Goal: Task Accomplishment & Management: Complete application form

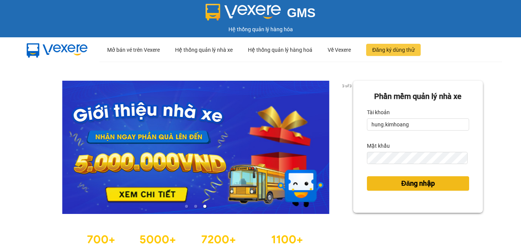
drag, startPoint x: 383, startPoint y: 177, endPoint x: 388, endPoint y: 179, distance: 5.3
click at [383, 177] on button "Đăng nhập" at bounding box center [418, 183] width 102 height 14
click at [386, 179] on button "Đăng nhập" at bounding box center [418, 183] width 102 height 14
click at [385, 179] on button "Đăng nhập" at bounding box center [418, 183] width 102 height 14
click at [393, 180] on body "GMS Hệ thống quản lý hàng hóa ··· Mở bán vé trên Vexere ··· Hệ thống quản lý nh…" at bounding box center [260, 122] width 521 height 244
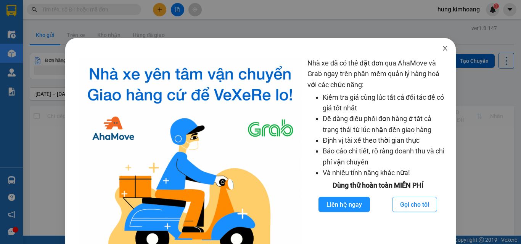
click at [442, 42] on span "Close" at bounding box center [444, 48] width 21 height 21
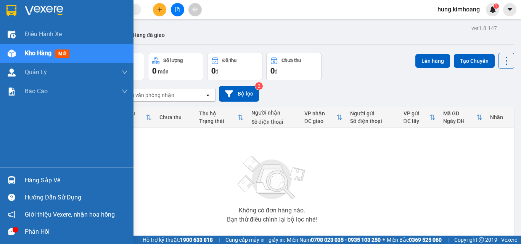
click at [10, 178] on img at bounding box center [12, 180] width 8 height 8
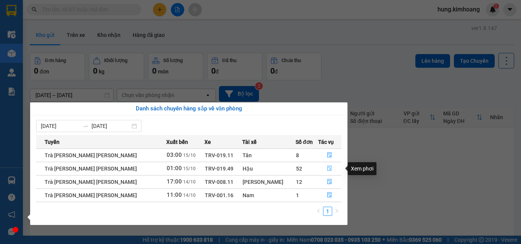
click at [326, 165] on button "button" at bounding box center [329, 169] width 23 height 12
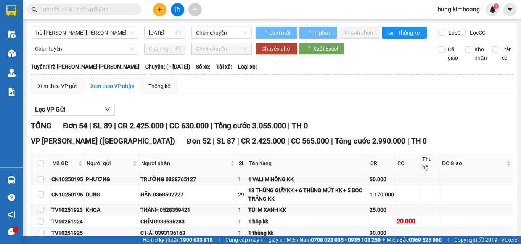
type input "15/10/2025"
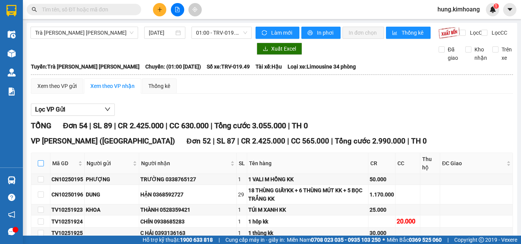
click at [38, 167] on input "checkbox" at bounding box center [41, 163] width 6 height 6
checkbox input "true"
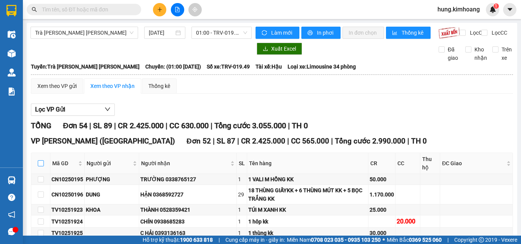
checkbox input "true"
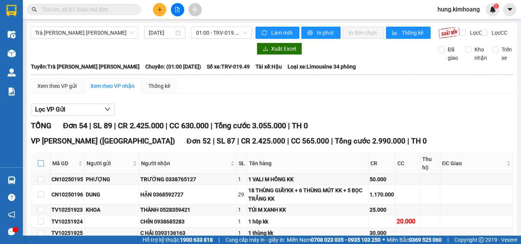
checkbox input "true"
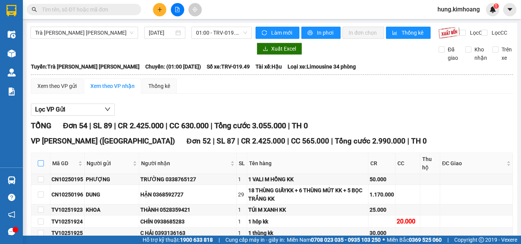
checkbox input "true"
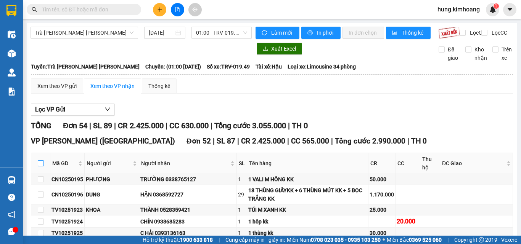
checkbox input "true"
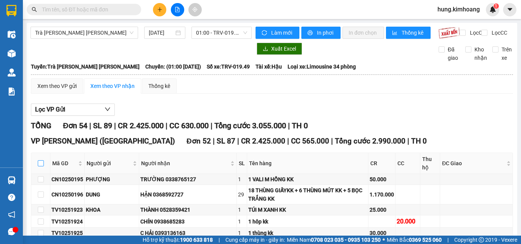
checkbox input "true"
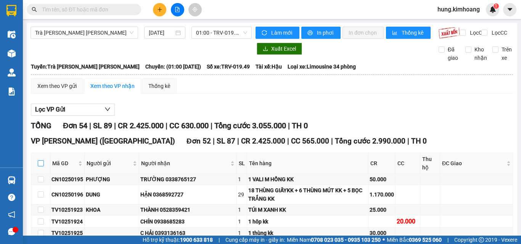
checkbox input "true"
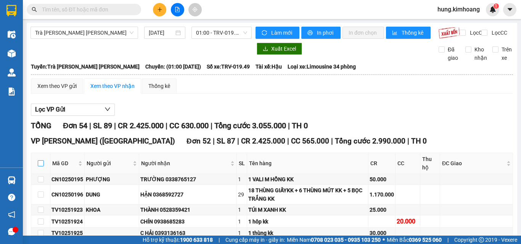
checkbox input "true"
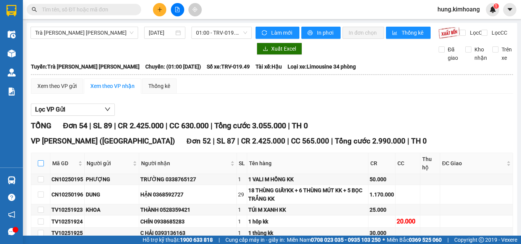
checkbox input "true"
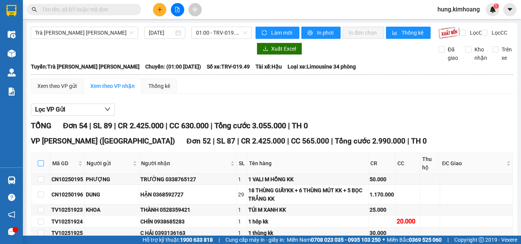
checkbox input "true"
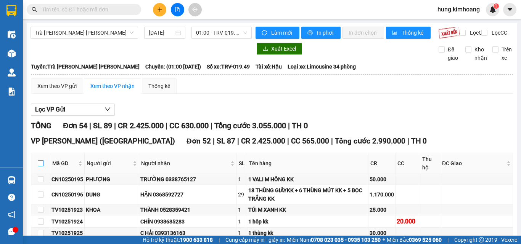
checkbox input "true"
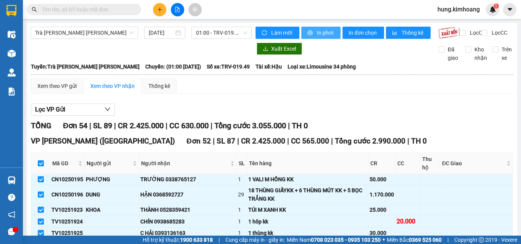
click at [317, 29] on span "In phơi" at bounding box center [326, 33] width 18 height 8
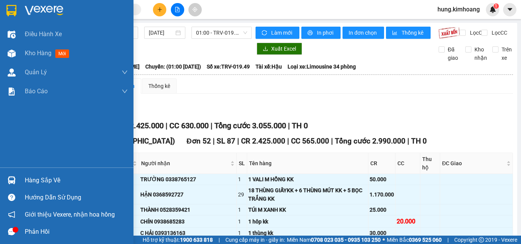
click at [20, 178] on div "Hàng sắp về" at bounding box center [66, 180] width 133 height 17
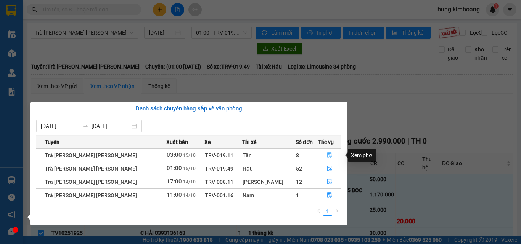
click at [327, 158] on icon "file-done" at bounding box center [329, 154] width 5 height 5
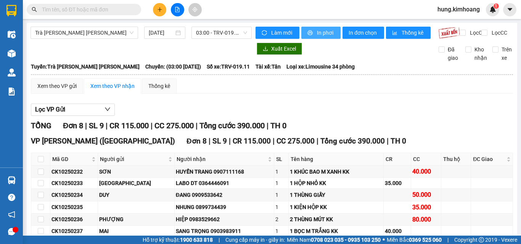
click at [322, 36] on span "In phơi" at bounding box center [326, 33] width 18 height 8
click at [303, 31] on button "In phơi" at bounding box center [320, 33] width 39 height 12
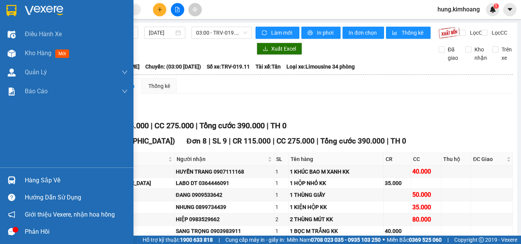
click at [17, 180] on div at bounding box center [11, 180] width 13 height 13
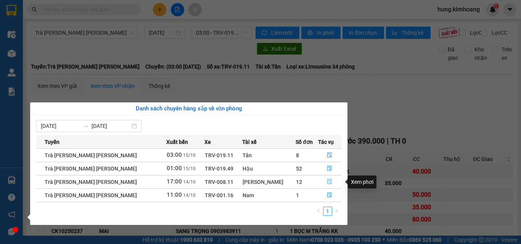
click at [327, 182] on icon "file-done" at bounding box center [329, 181] width 5 height 5
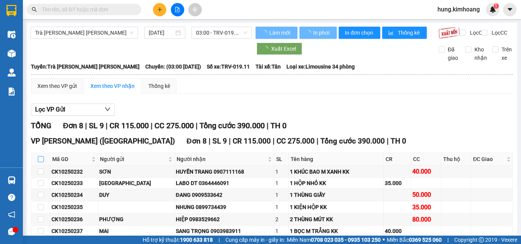
click at [42, 162] on input "checkbox" at bounding box center [41, 159] width 6 height 6
checkbox input "true"
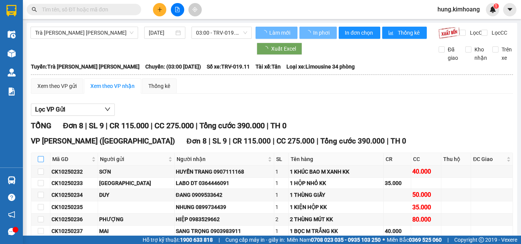
checkbox input "true"
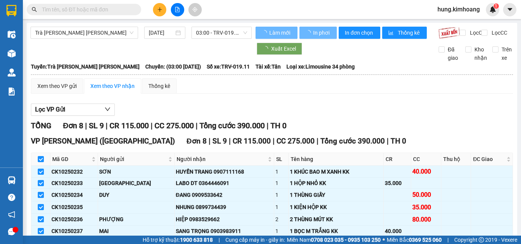
checkbox input "false"
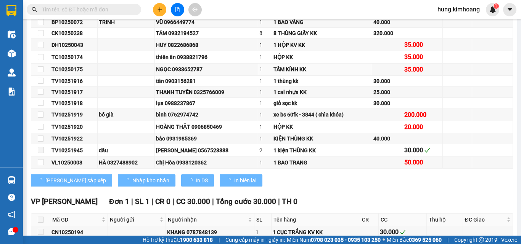
scroll to position [223, 0]
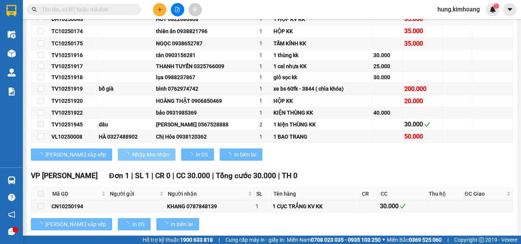
type input "14/10/2025"
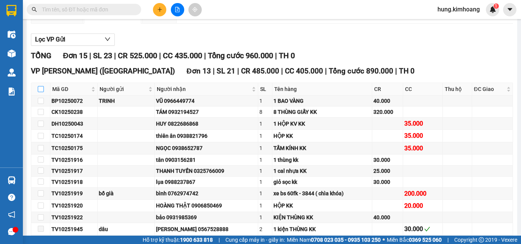
scroll to position [0, 0]
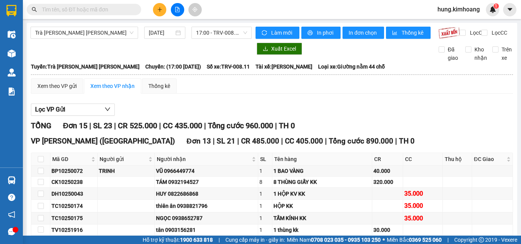
click at [120, 6] on input "text" at bounding box center [87, 9] width 90 height 8
click at [120, 7] on input "text" at bounding box center [87, 9] width 90 height 8
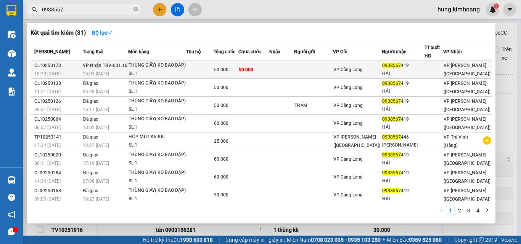
type input "0938567"
click at [136, 70] on div "THÙNG GIẤY( KO BAO DẬP)" at bounding box center [156, 65] width 57 height 8
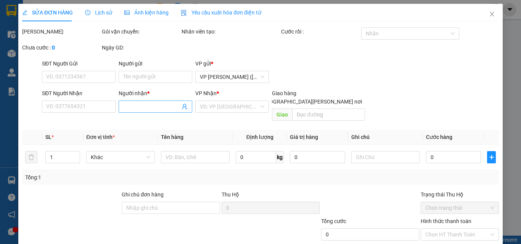
type input "0938567419"
type input "HẢI"
type input "50.000"
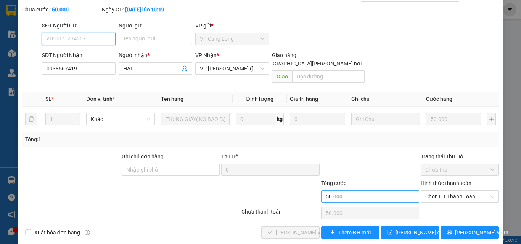
scroll to position [39, 0]
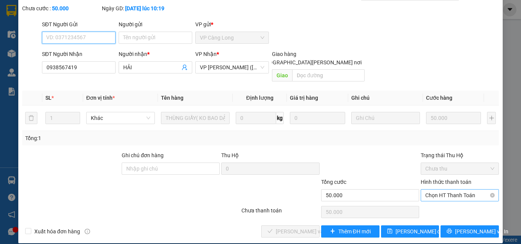
click at [427, 190] on span "Chọn HT Thanh Toán" at bounding box center [459, 195] width 69 height 11
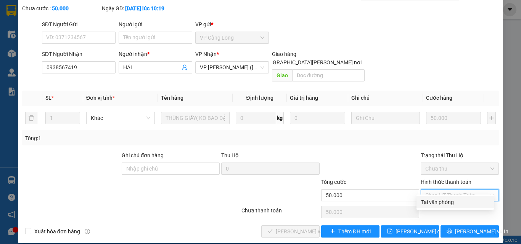
click at [432, 199] on div "Tại văn phòng" at bounding box center [455, 202] width 68 height 8
type input "0"
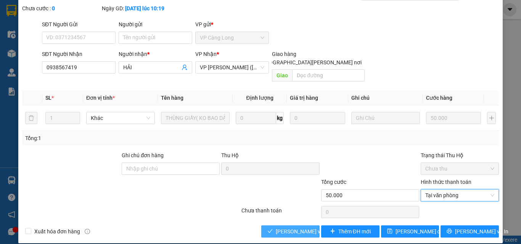
click at [272, 226] on button "Lưu và Giao hàng" at bounding box center [290, 232] width 58 height 12
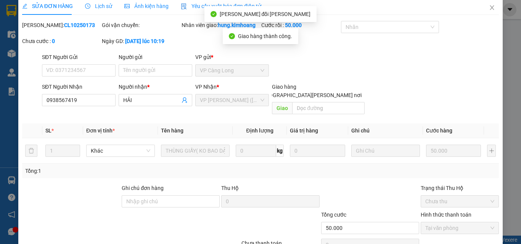
scroll to position [0, 0]
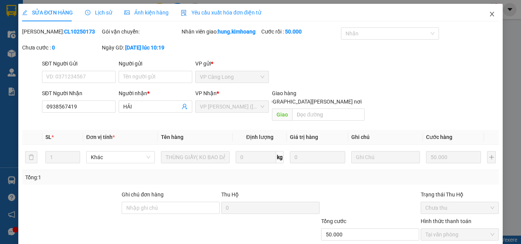
click at [490, 10] on span "Close" at bounding box center [491, 14] width 21 height 21
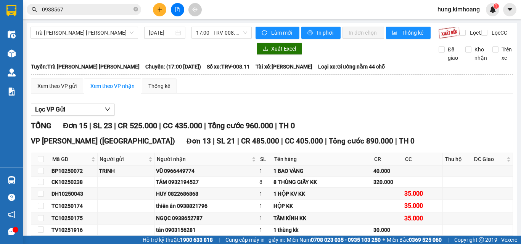
click at [159, 8] on icon "plus" at bounding box center [159, 9] width 5 height 5
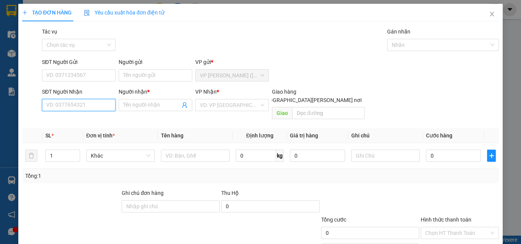
click at [77, 102] on input "SĐT Người Nhận" at bounding box center [79, 105] width 74 height 12
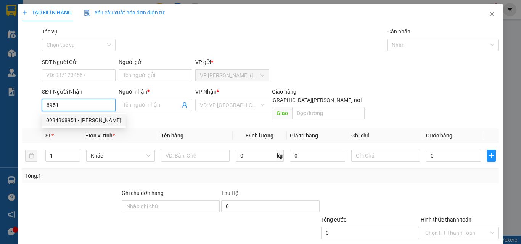
click at [98, 118] on div "0984868951 - CHỊ NGỌC" at bounding box center [83, 120] width 75 height 8
type input "0984868951"
type input "CHỊ NGỌC"
type input "40.000"
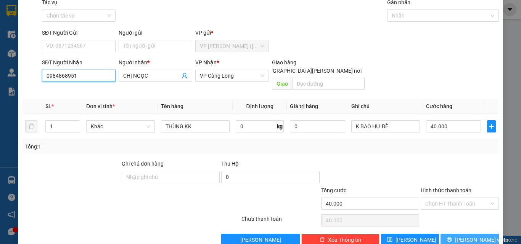
scroll to position [38, 0]
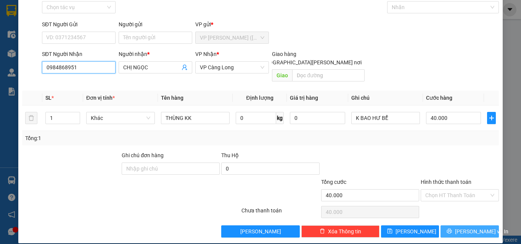
type input "0984868951"
click at [467, 228] on span "Lưu và In" at bounding box center [481, 232] width 53 height 8
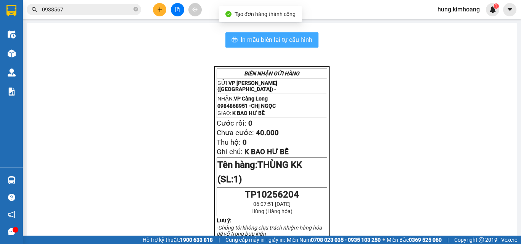
click at [301, 40] on span "In mẫu biên lai tự cấu hình" at bounding box center [277, 40] width 72 height 10
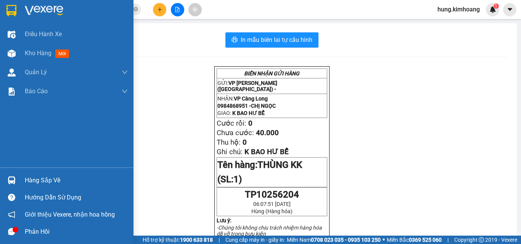
click at [40, 178] on div "Hàng sắp về" at bounding box center [76, 180] width 103 height 11
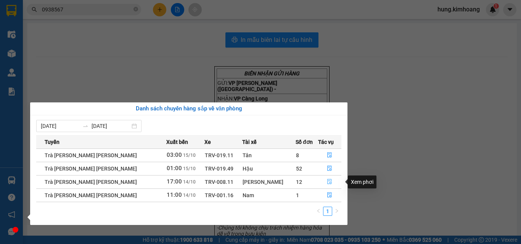
click at [327, 182] on icon "file-done" at bounding box center [329, 181] width 5 height 5
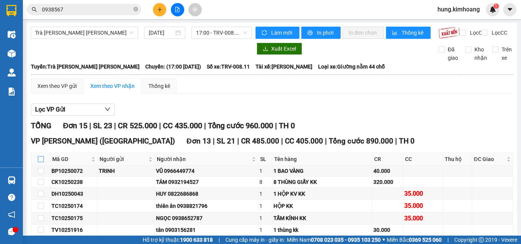
click at [41, 162] on input "checkbox" at bounding box center [41, 159] width 6 height 6
checkbox input "true"
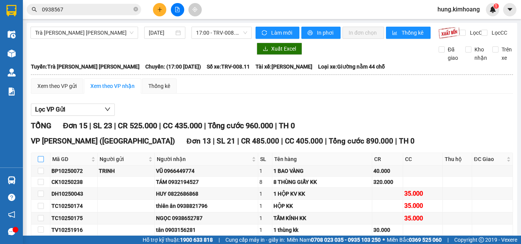
checkbox input "true"
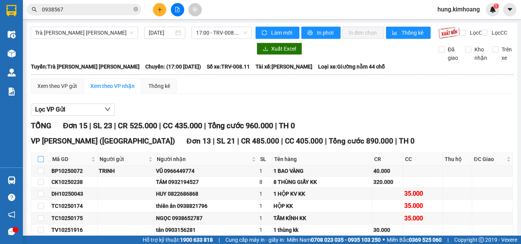
checkbox input "true"
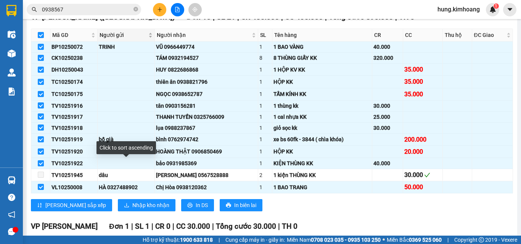
scroll to position [191, 0]
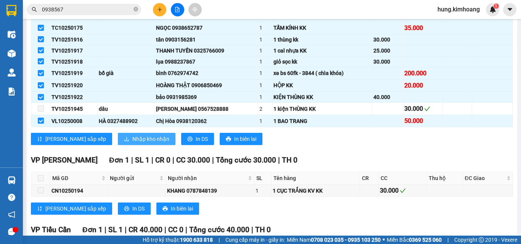
click at [132, 142] on span "Nhập kho nhận" at bounding box center [150, 139] width 37 height 8
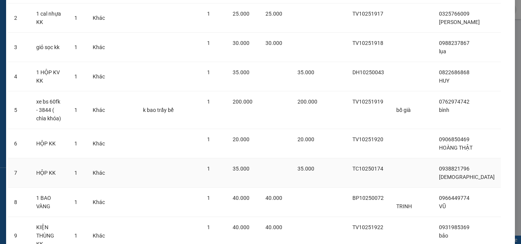
scroll to position [244, 0]
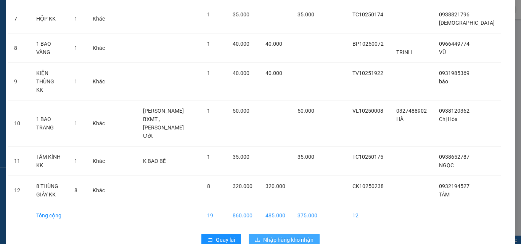
click at [297, 236] on span "Nhập hàng kho nhận" at bounding box center [288, 240] width 50 height 8
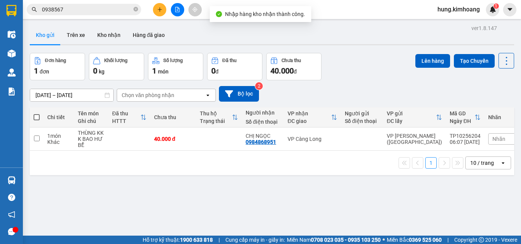
click at [103, 6] on input "0938567" at bounding box center [87, 9] width 90 height 8
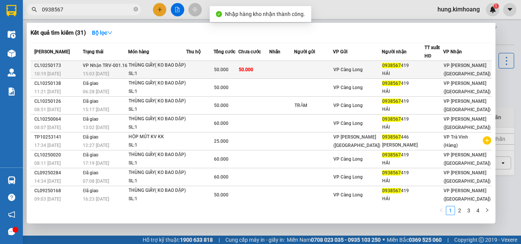
click at [176, 68] on div "THÙNG GIẤY( KO BAO DẬP)" at bounding box center [156, 65] width 57 height 8
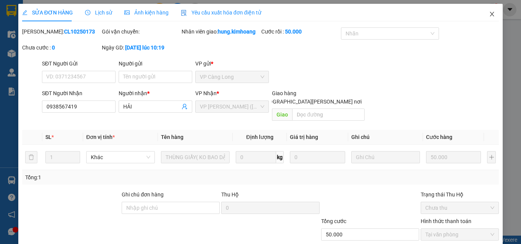
drag, startPoint x: 490, startPoint y: 13, endPoint x: 396, endPoint y: 13, distance: 93.8
click at [488, 13] on span "Close" at bounding box center [491, 14] width 21 height 21
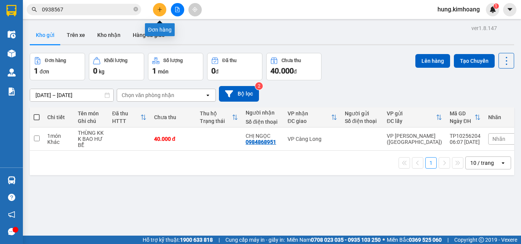
click at [159, 7] on icon "plus" at bounding box center [159, 9] width 5 height 5
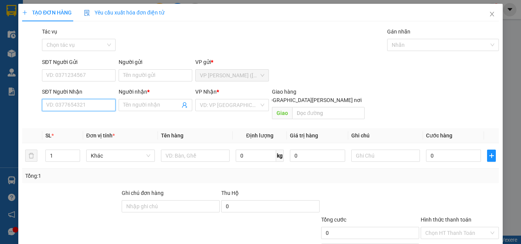
click at [99, 107] on input "SĐT Người Nhận" at bounding box center [79, 105] width 74 height 12
click at [81, 107] on input "SĐT Người Nhận" at bounding box center [79, 105] width 74 height 12
click at [133, 107] on input "Người nhận *" at bounding box center [151, 105] width 57 height 8
click at [78, 107] on input "SĐT Người Nhận" at bounding box center [79, 105] width 74 height 12
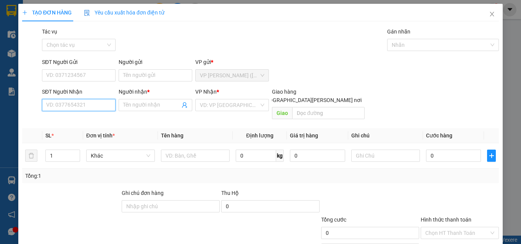
click at [78, 107] on input "SĐT Người Nhận" at bounding box center [79, 105] width 74 height 12
click at [71, 104] on input "SĐT Người Nhận" at bounding box center [79, 105] width 74 height 12
click at [46, 101] on input "67099" at bounding box center [79, 105] width 74 height 12
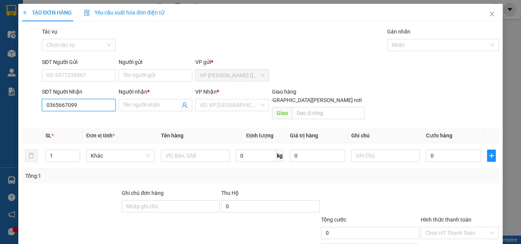
click at [77, 106] on input "0365667099" at bounding box center [79, 105] width 74 height 12
type input "0365667099"
click at [92, 119] on div "0365667099 - THANH TRÚC" at bounding box center [83, 120] width 75 height 8
type input "THANH TRÚC"
type input "105.000"
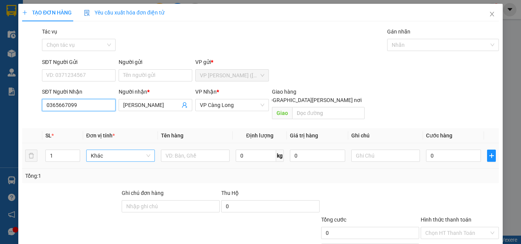
type input "105.000"
type input "0365667099"
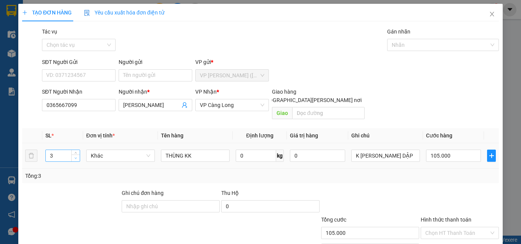
type input "2"
click at [76, 156] on span "down" at bounding box center [76, 158] width 5 height 5
click at [180, 150] on input "THÙNG KK" at bounding box center [195, 156] width 69 height 12
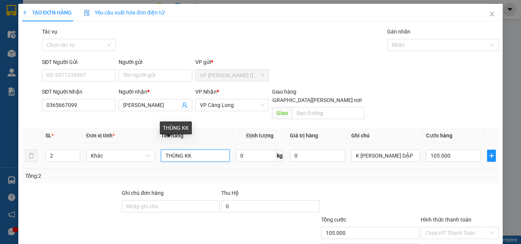
click at [181, 150] on input "THÙNG KK" at bounding box center [195, 156] width 69 height 12
click at [193, 150] on input "KIỆN THÙNG KK" at bounding box center [195, 156] width 69 height 12
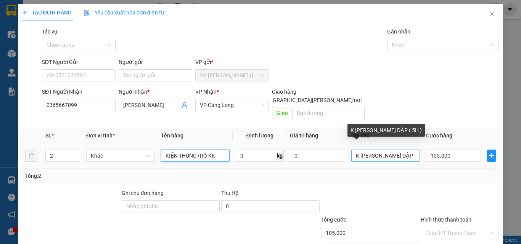
type input "KIỆN THÙNG+RỔ KK"
click at [406, 150] on input "K BAO HƯ DẬP ( 5H )" at bounding box center [385, 156] width 69 height 12
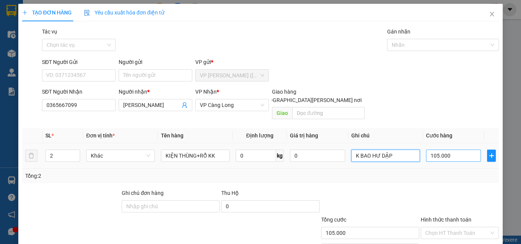
type input "K BAO HƯ DẬP"
click at [448, 150] on input "105.000" at bounding box center [453, 156] width 55 height 12
type input "7"
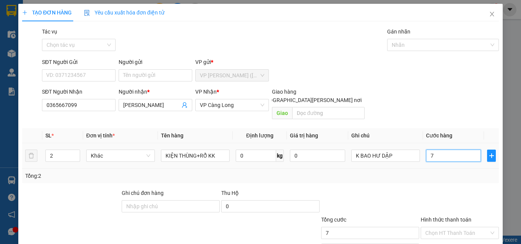
type input "70"
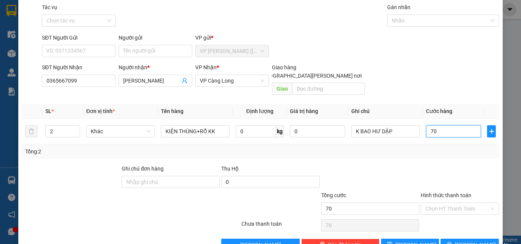
scroll to position [38, 0]
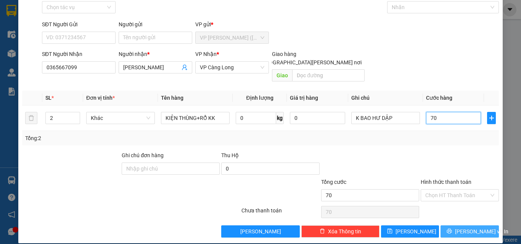
type input "70"
type input "70.000"
drag, startPoint x: 476, startPoint y: 226, endPoint x: 470, endPoint y: 225, distance: 6.5
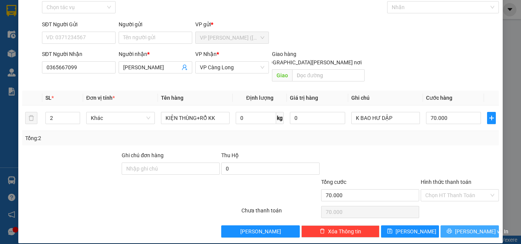
click at [476, 228] on span "Lưu và In" at bounding box center [481, 232] width 53 height 8
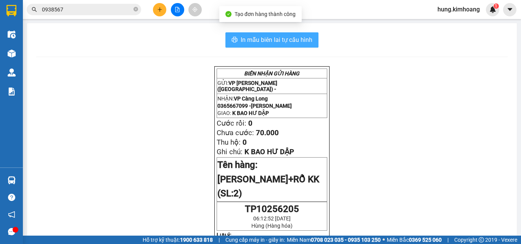
click at [297, 43] on span "In mẫu biên lai tự cấu hình" at bounding box center [277, 40] width 72 height 10
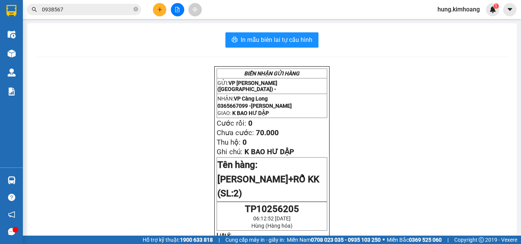
click at [162, 11] on icon "plus" at bounding box center [159, 9] width 5 height 5
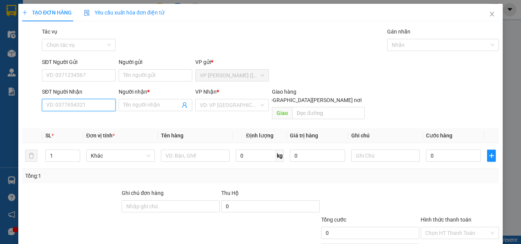
click at [75, 107] on input "SĐT Người Nhận" at bounding box center [79, 105] width 74 height 12
click at [48, 103] on input "57389" at bounding box center [79, 105] width 74 height 12
click at [69, 118] on div "0377557389 - TIÊN" at bounding box center [78, 120] width 64 height 8
type input "0377557389"
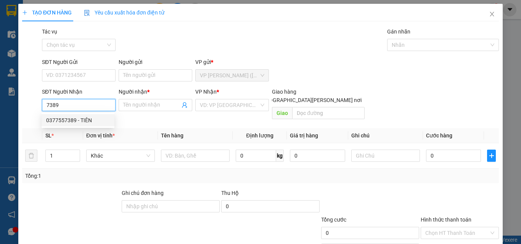
type input "TIÊN"
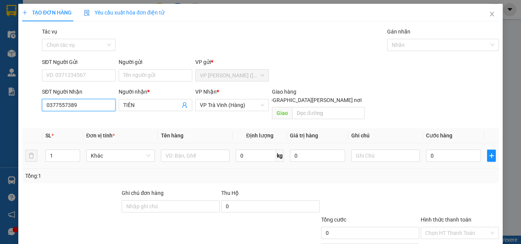
type input "35.000"
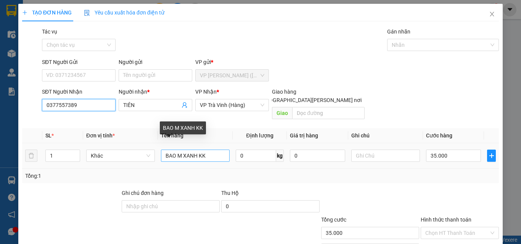
type input "0377557389"
click at [197, 150] on input "BAO M XANH KK" at bounding box center [195, 156] width 69 height 12
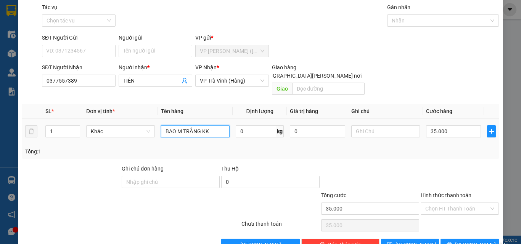
scroll to position [38, 0]
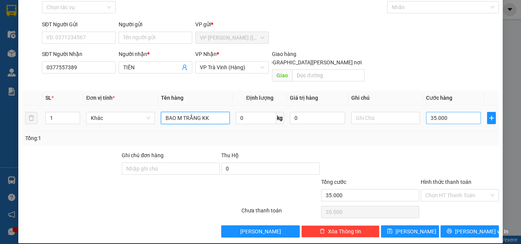
type input "BAO M TRẮNG KK"
click at [437, 112] on input "35.000" at bounding box center [453, 118] width 55 height 12
type input "3"
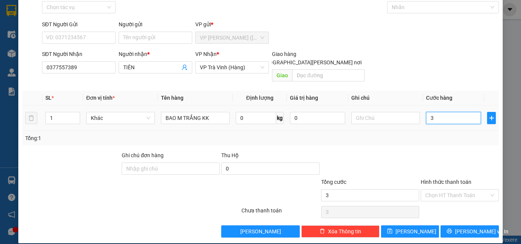
type input "30"
type input "30.000"
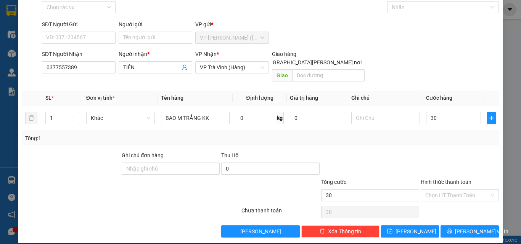
type input "30.000"
drag, startPoint x: 459, startPoint y: 213, endPoint x: 460, endPoint y: 216, distance: 4.0
click at [460, 216] on div "Transit Pickup Surcharge Ids Transit Deliver Surcharge Ids Transit Deliver Surc…" at bounding box center [260, 114] width 476 height 248
click at [462, 226] on button "Lưu và In" at bounding box center [469, 232] width 58 height 12
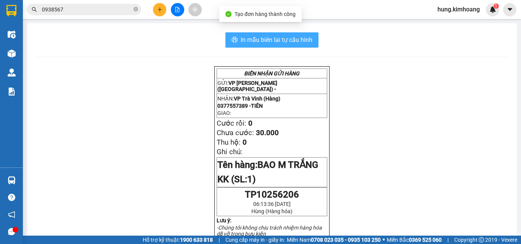
click at [283, 35] on span "In mẫu biên lai tự cấu hình" at bounding box center [277, 40] width 72 height 10
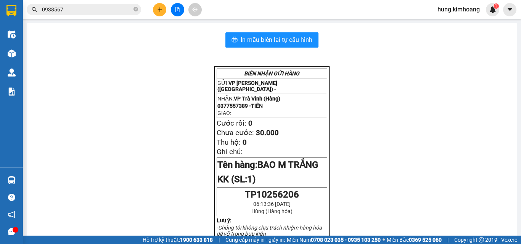
click at [161, 11] on icon "plus" at bounding box center [159, 9] width 5 height 5
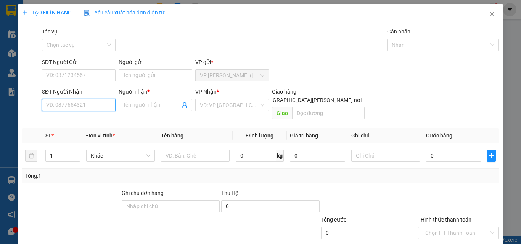
click at [62, 107] on input "SĐT Người Nhận" at bounding box center [79, 105] width 74 height 12
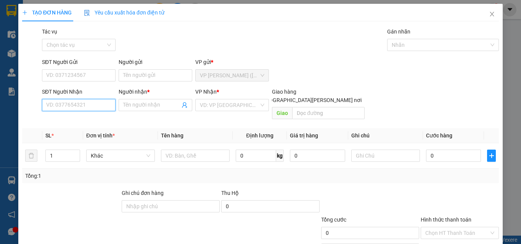
click at [89, 106] on input "SĐT Người Nhận" at bounding box center [79, 105] width 74 height 12
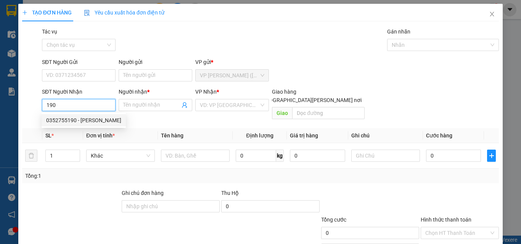
click at [95, 122] on div "0352755190 - PHẠM TRÂN" at bounding box center [83, 120] width 75 height 8
type input "0352755190"
type input "PHẠM TRÂN"
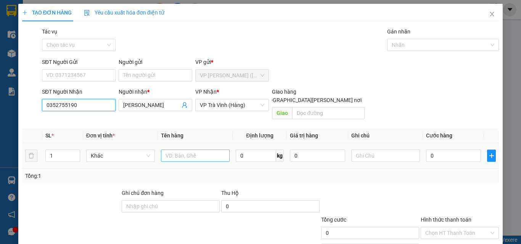
type input "35.000"
type input "0352755190"
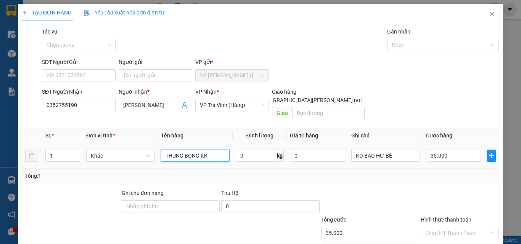
click at [199, 150] on input "THÙNG BÔNG KK" at bounding box center [195, 156] width 69 height 12
type input "CỤC GIẤY ( BÔNG ) KK"
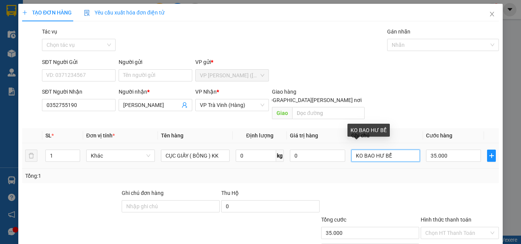
click at [388, 150] on input "KO BAO HƯ BỂ" at bounding box center [385, 156] width 69 height 12
type input "KO BAO HƯ DẬP"
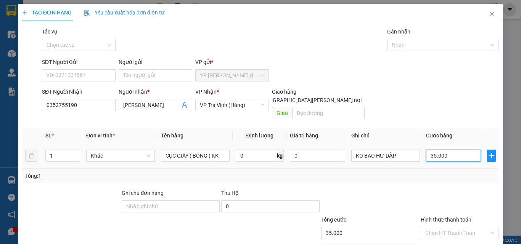
click at [430, 150] on input "35.000" at bounding box center [453, 156] width 55 height 12
type input "3"
type input "30"
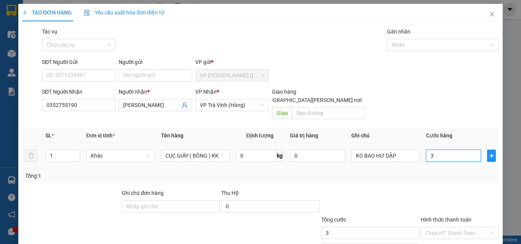
type input "30"
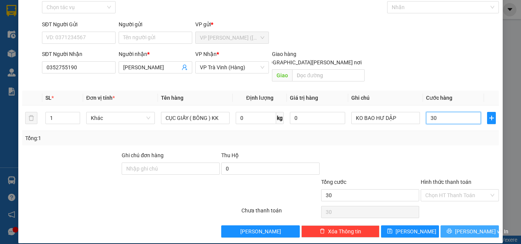
type input "30"
type input "30.000"
click at [463, 228] on span "Lưu và In" at bounding box center [481, 232] width 53 height 8
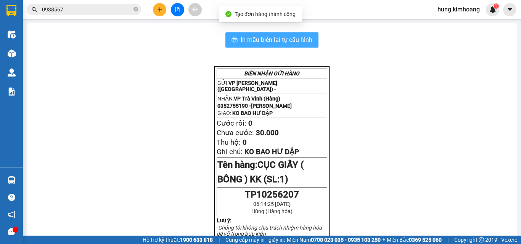
click at [294, 41] on span "In mẫu biên lai tự cấu hình" at bounding box center [277, 40] width 72 height 10
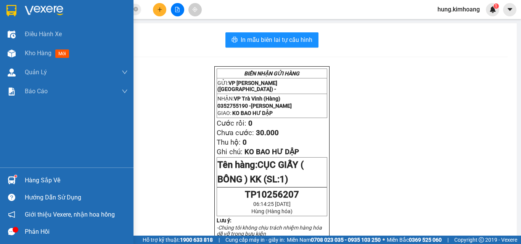
drag, startPoint x: 21, startPoint y: 177, endPoint x: 25, endPoint y: 175, distance: 3.9
click at [22, 177] on div "Hàng sắp về" at bounding box center [66, 180] width 133 height 17
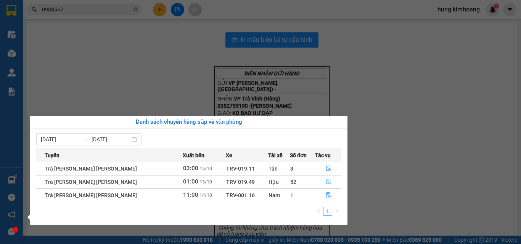
click at [326, 181] on icon "file-done" at bounding box center [328, 181] width 5 height 5
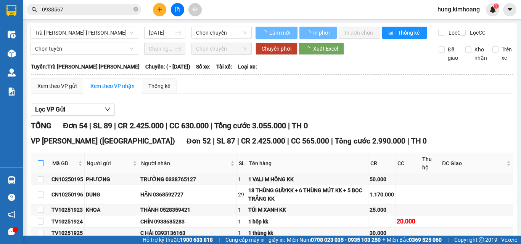
type input "15/10/2025"
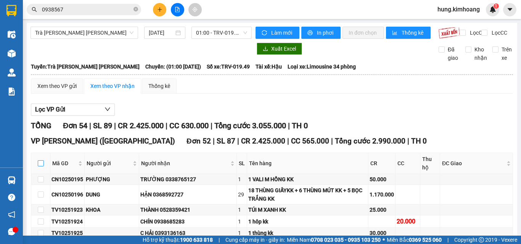
click at [41, 167] on input "checkbox" at bounding box center [41, 163] width 6 height 6
checkbox input "true"
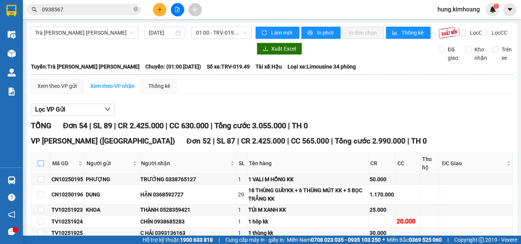
checkbox input "true"
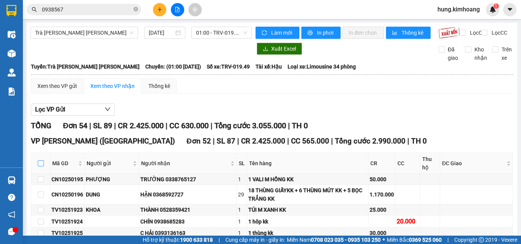
checkbox input "true"
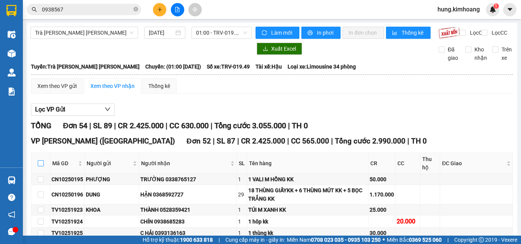
checkbox input "true"
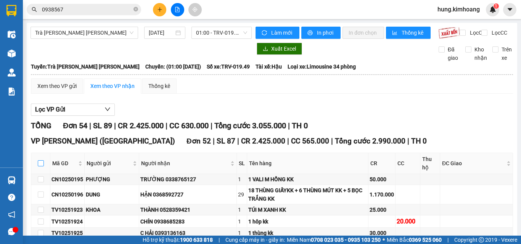
checkbox input "true"
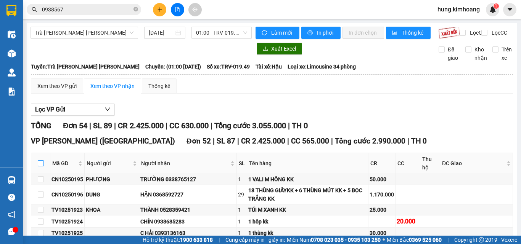
checkbox input "true"
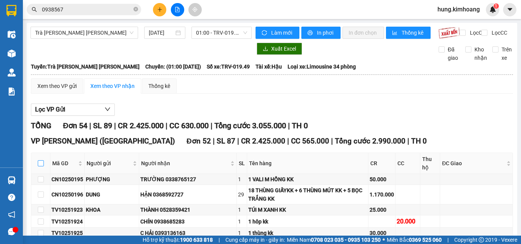
checkbox input "true"
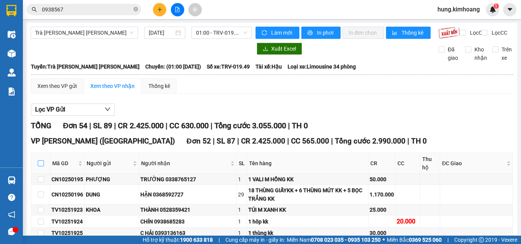
checkbox input "true"
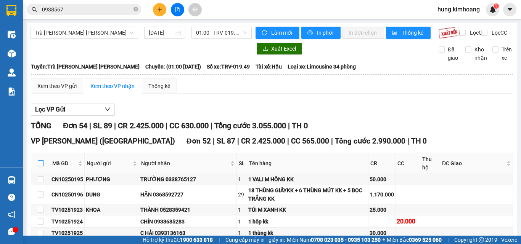
checkbox input "true"
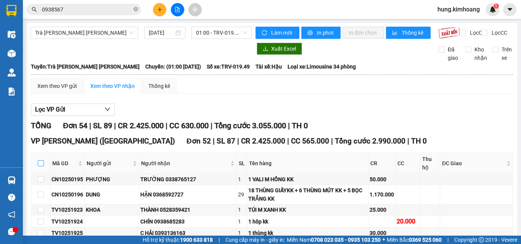
checkbox input "true"
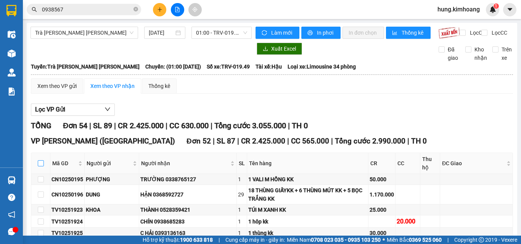
checkbox input "true"
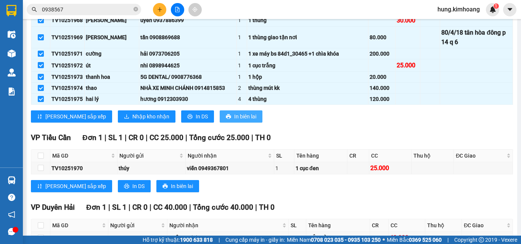
scroll to position [740, 0]
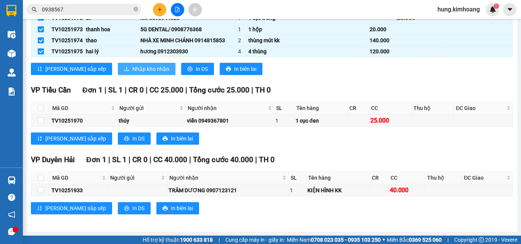
click at [132, 70] on span "Nhập kho nhận" at bounding box center [150, 69] width 37 height 8
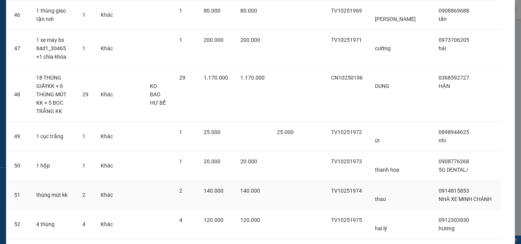
scroll to position [1435, 0]
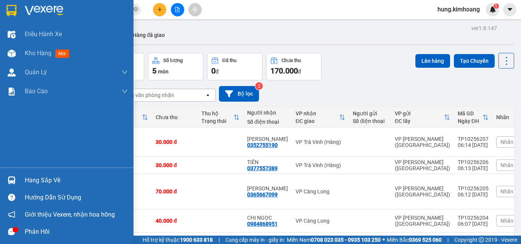
click at [22, 179] on div "Hàng sắp về" at bounding box center [66, 180] width 133 height 17
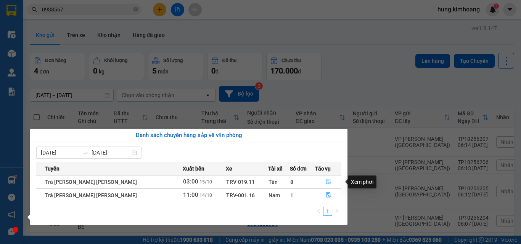
click at [321, 180] on button "button" at bounding box center [328, 182] width 26 height 12
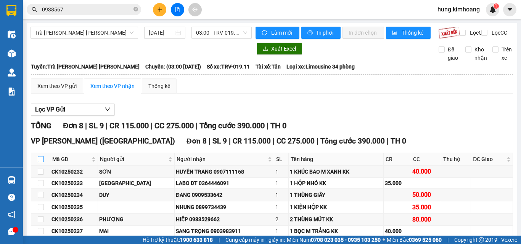
click at [41, 162] on input "checkbox" at bounding box center [41, 159] width 6 height 6
checkbox input "true"
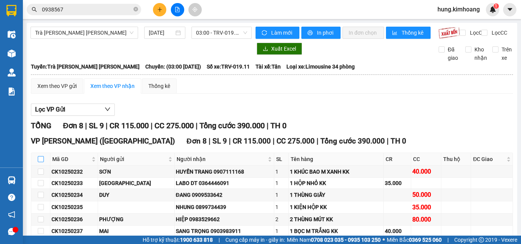
checkbox input "true"
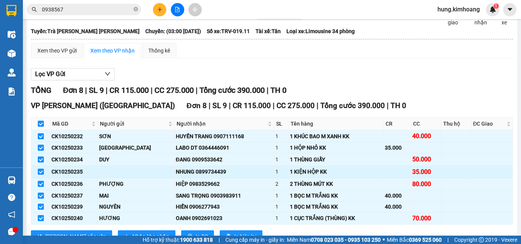
scroll to position [70, 0]
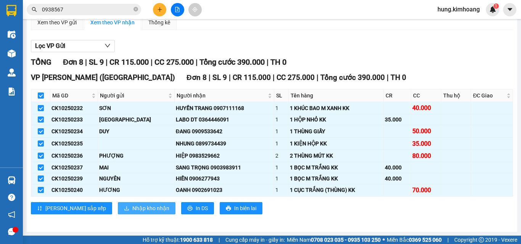
click at [132, 209] on span "Nhập kho nhận" at bounding box center [150, 208] width 37 height 8
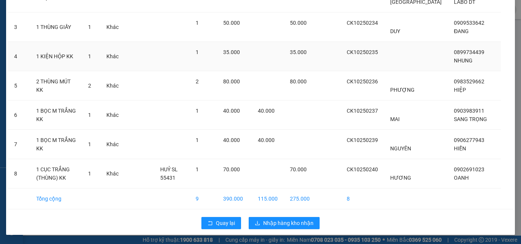
scroll to position [127, 0]
click at [282, 221] on span "Nhập hàng kho nhận" at bounding box center [288, 223] width 50 height 8
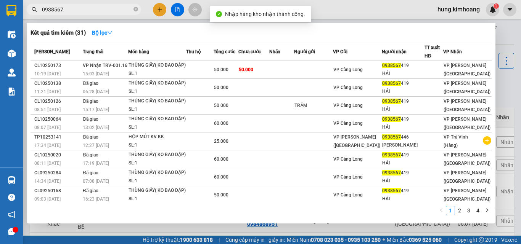
click at [105, 8] on input "0938567" at bounding box center [87, 9] width 90 height 8
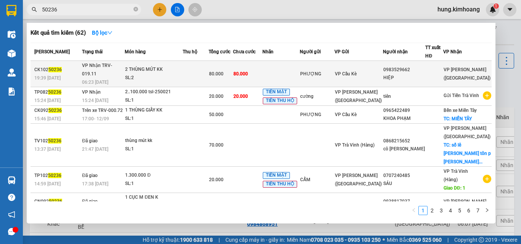
type input "50236"
click at [284, 71] on td at bounding box center [280, 74] width 37 height 26
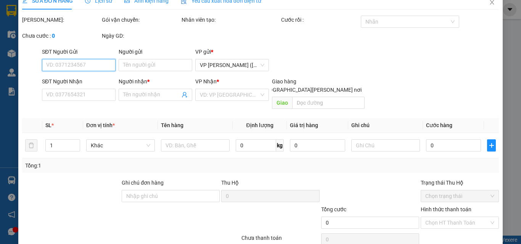
scroll to position [27, 0]
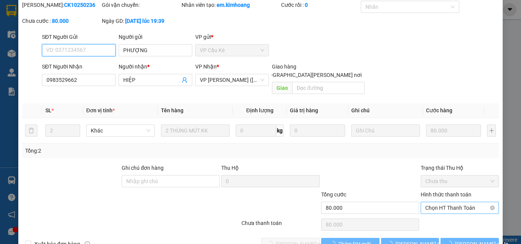
click at [442, 202] on span "Chọn HT Thanh Toán" at bounding box center [459, 207] width 69 height 11
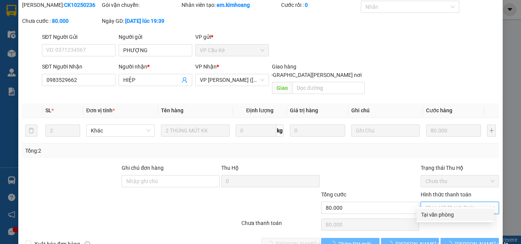
click at [443, 219] on div "Tại văn phòng" at bounding box center [454, 215] width 77 height 12
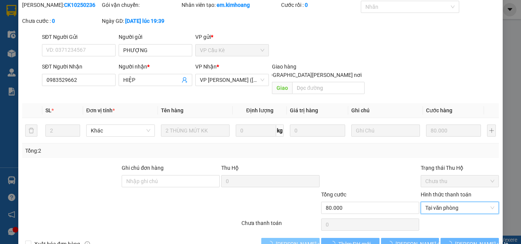
click at [277, 242] on button "Lưu và Giao hàng" at bounding box center [290, 244] width 58 height 12
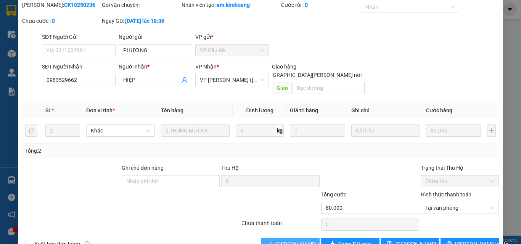
click at [283, 240] on span "Lưu và Giao hàng" at bounding box center [327, 244] width 103 height 8
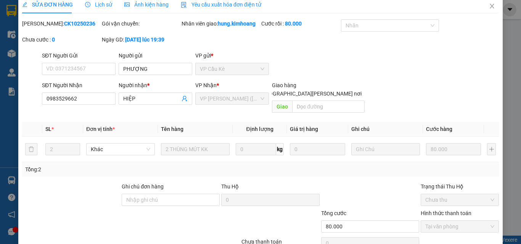
scroll to position [0, 0]
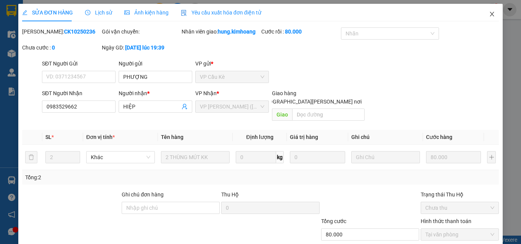
click at [484, 9] on span "Close" at bounding box center [491, 14] width 21 height 21
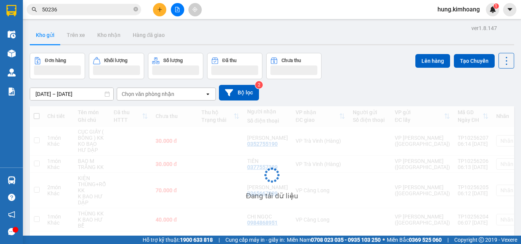
click at [109, 5] on input "50236" at bounding box center [87, 9] width 90 height 8
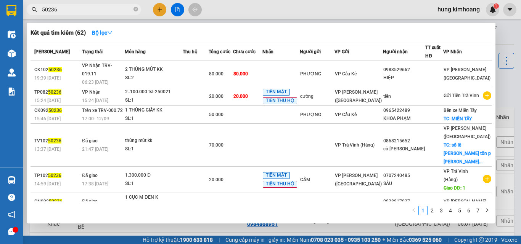
click at [107, 10] on input "50236" at bounding box center [87, 9] width 90 height 8
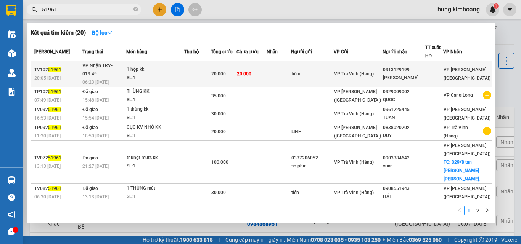
click at [236, 70] on div "20.000" at bounding box center [223, 74] width 25 height 8
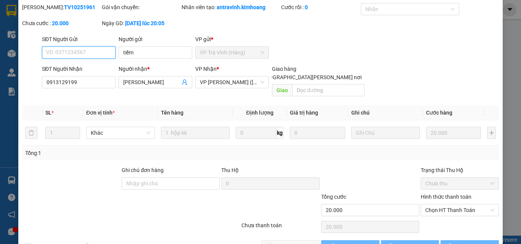
scroll to position [28, 0]
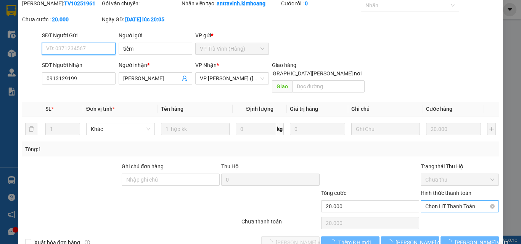
click at [441, 201] on span "Chọn HT Thanh Toán" at bounding box center [459, 206] width 69 height 11
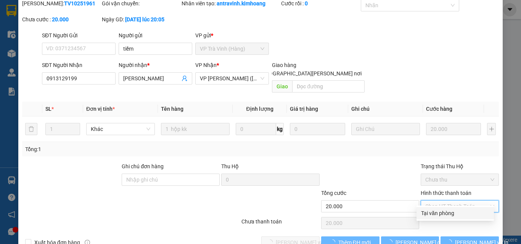
click at [438, 216] on div "Tại văn phòng" at bounding box center [455, 213] width 68 height 8
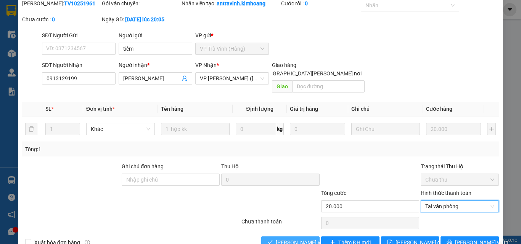
click at [287, 239] on span "Lưu và Giao hàng" at bounding box center [327, 243] width 103 height 8
